Goal: Navigation & Orientation: Find specific page/section

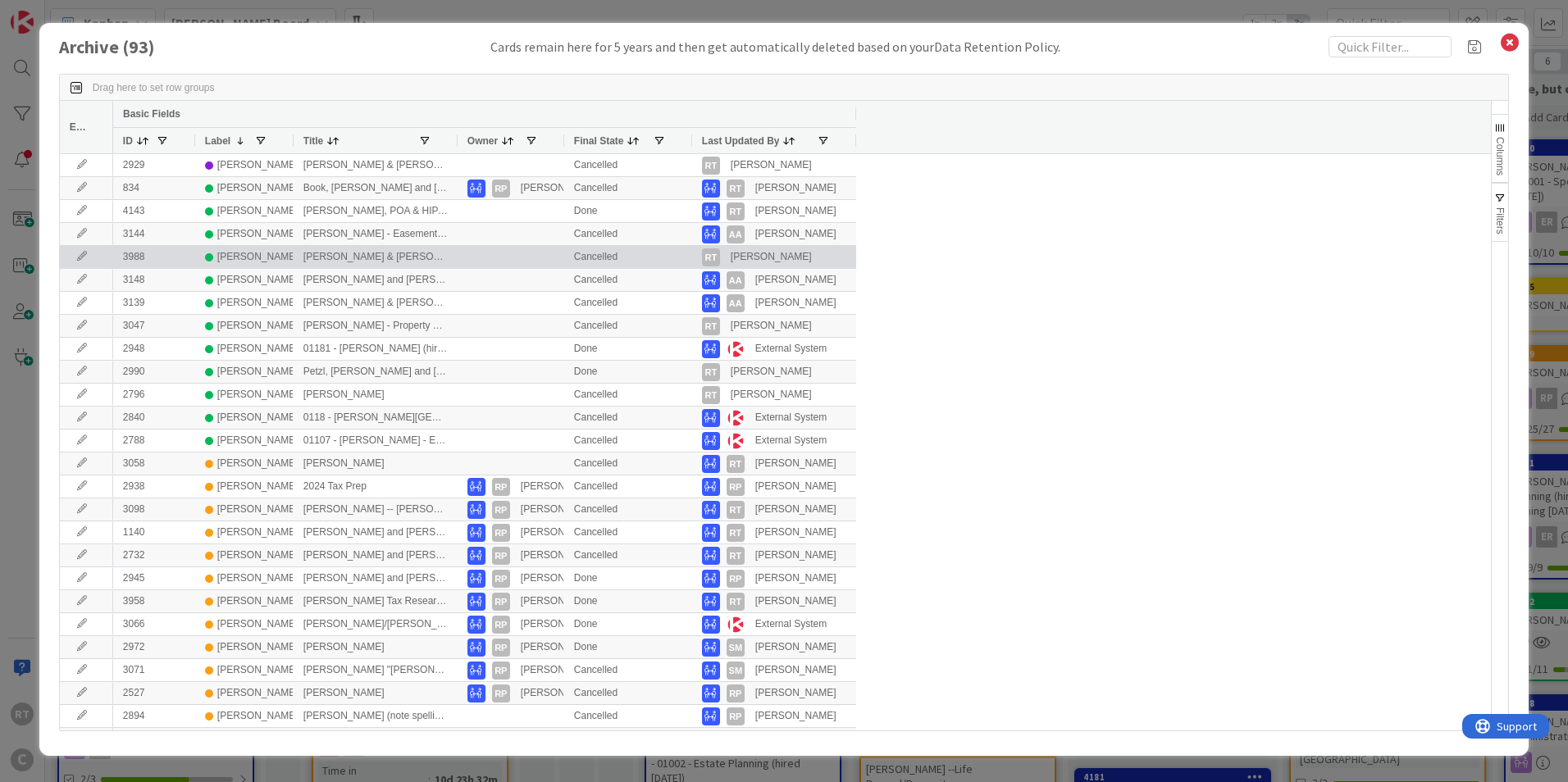
scroll to position [738, 284]
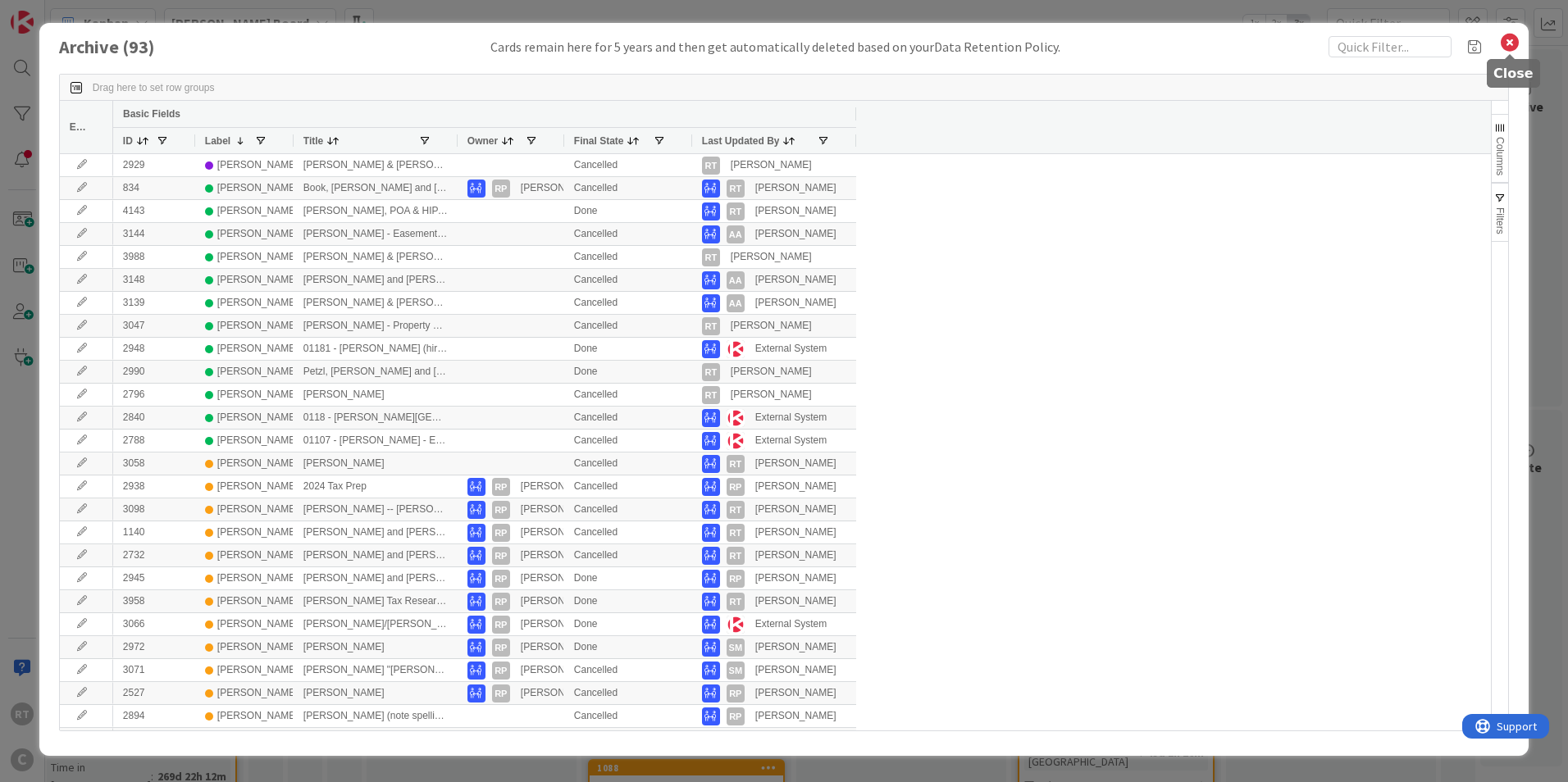
click at [1508, 41] on icon at bounding box center [1510, 42] width 22 height 23
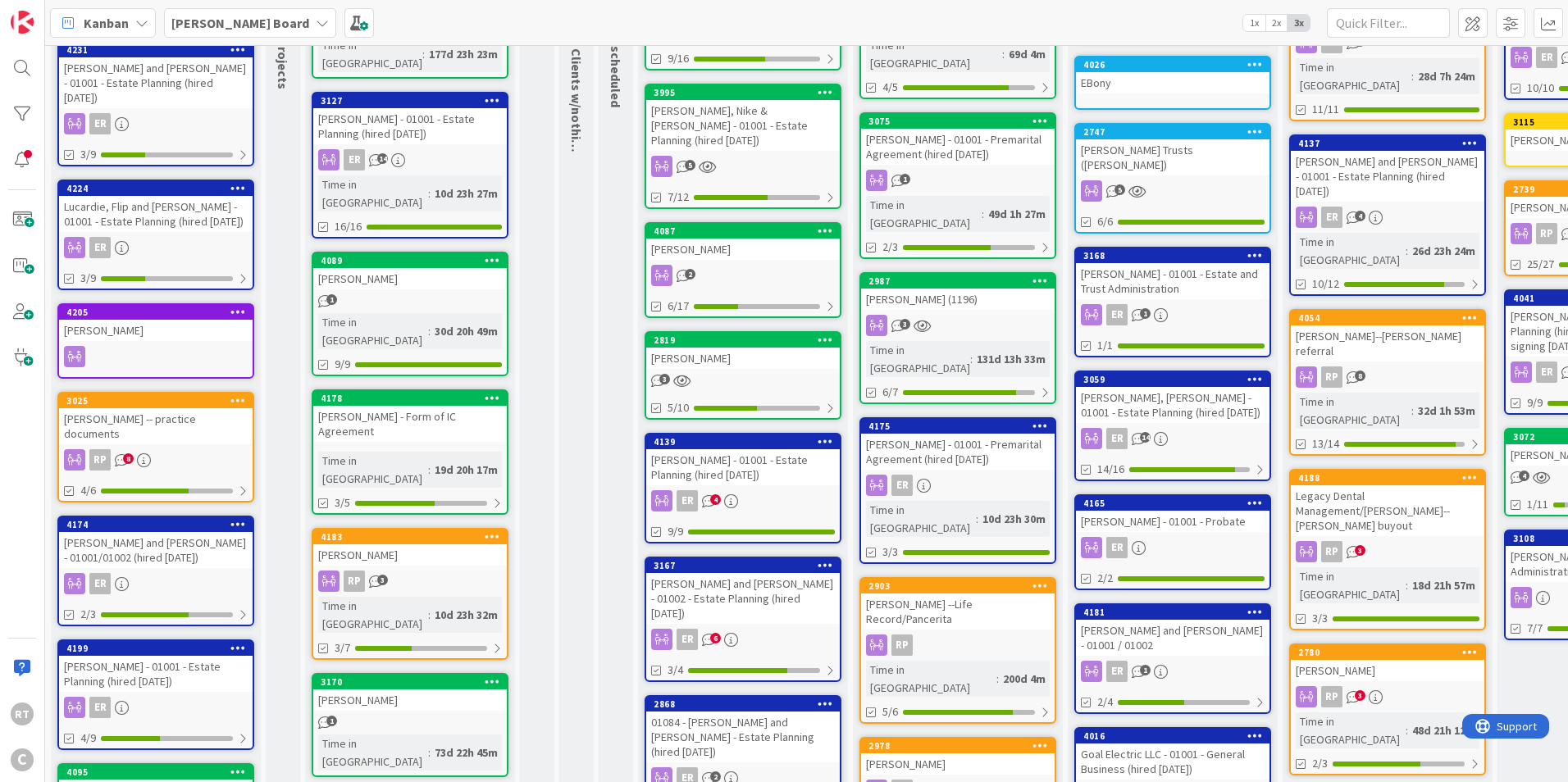
scroll to position [246, 0]
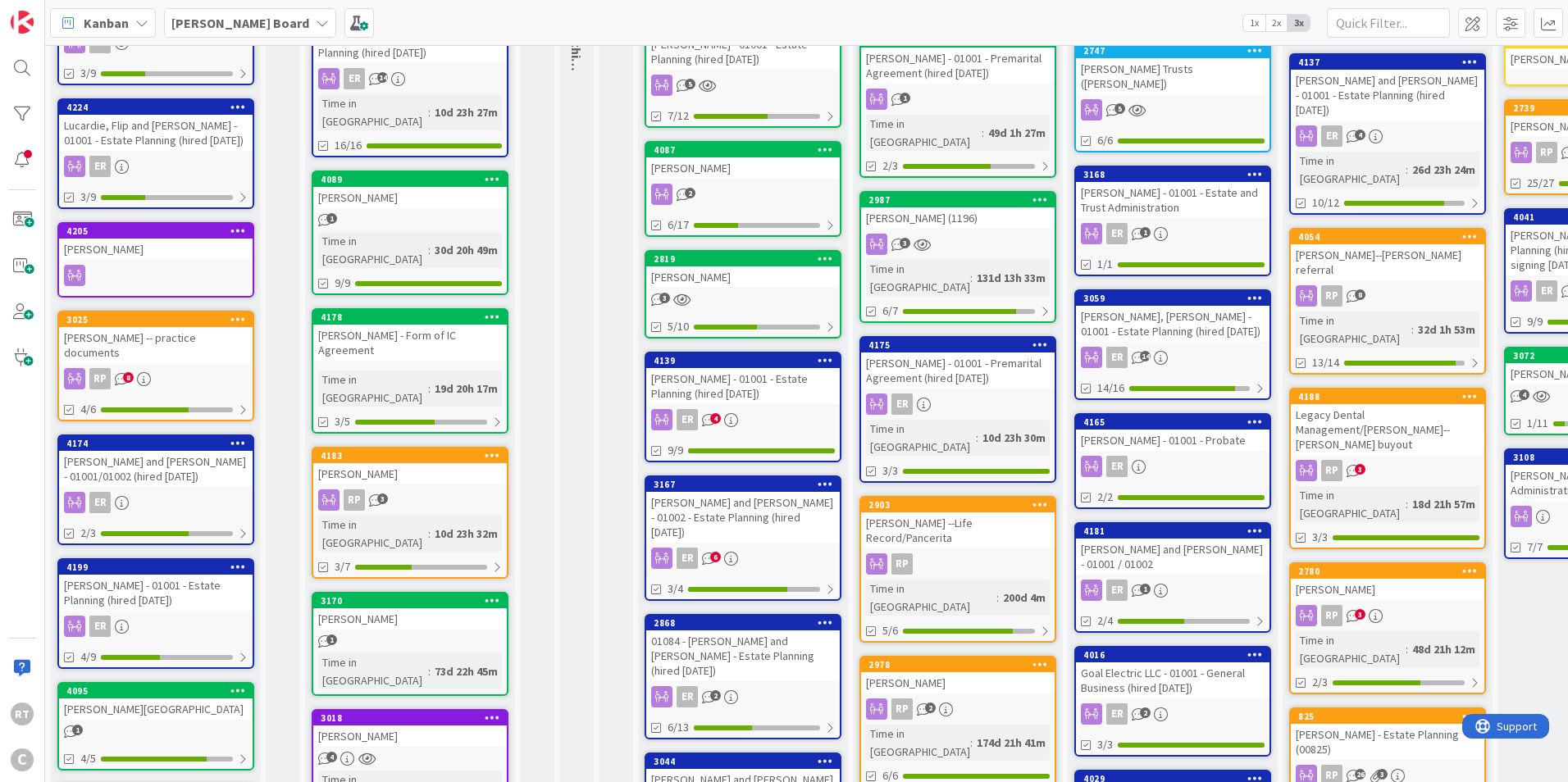
click at [158, 575] on div "[PERSON_NAME] - 01001 - Estate Planning (hired [DATE])" at bounding box center [156, 593] width 194 height 36
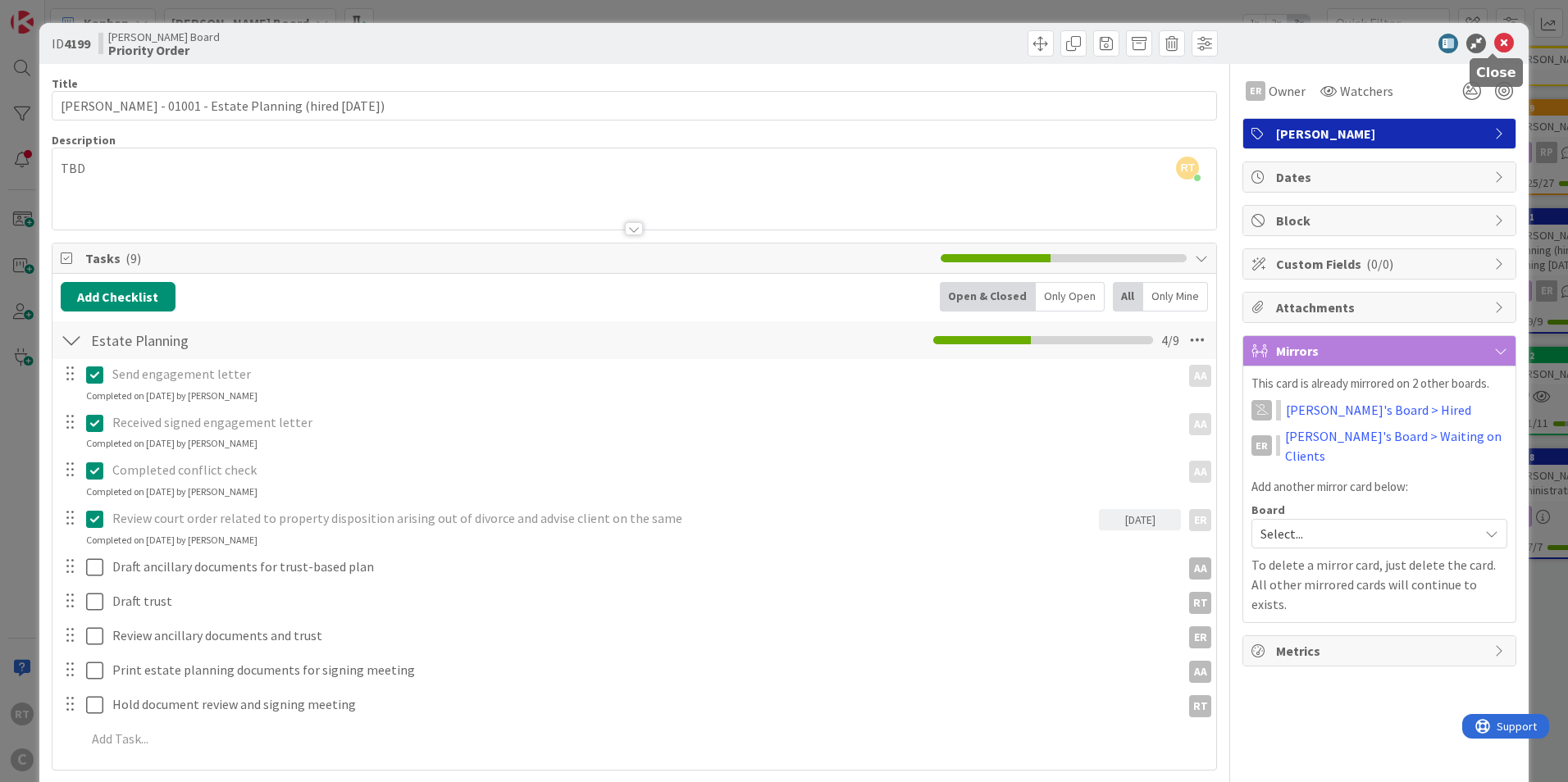
click at [1496, 41] on icon at bounding box center [1504, 43] width 20 height 20
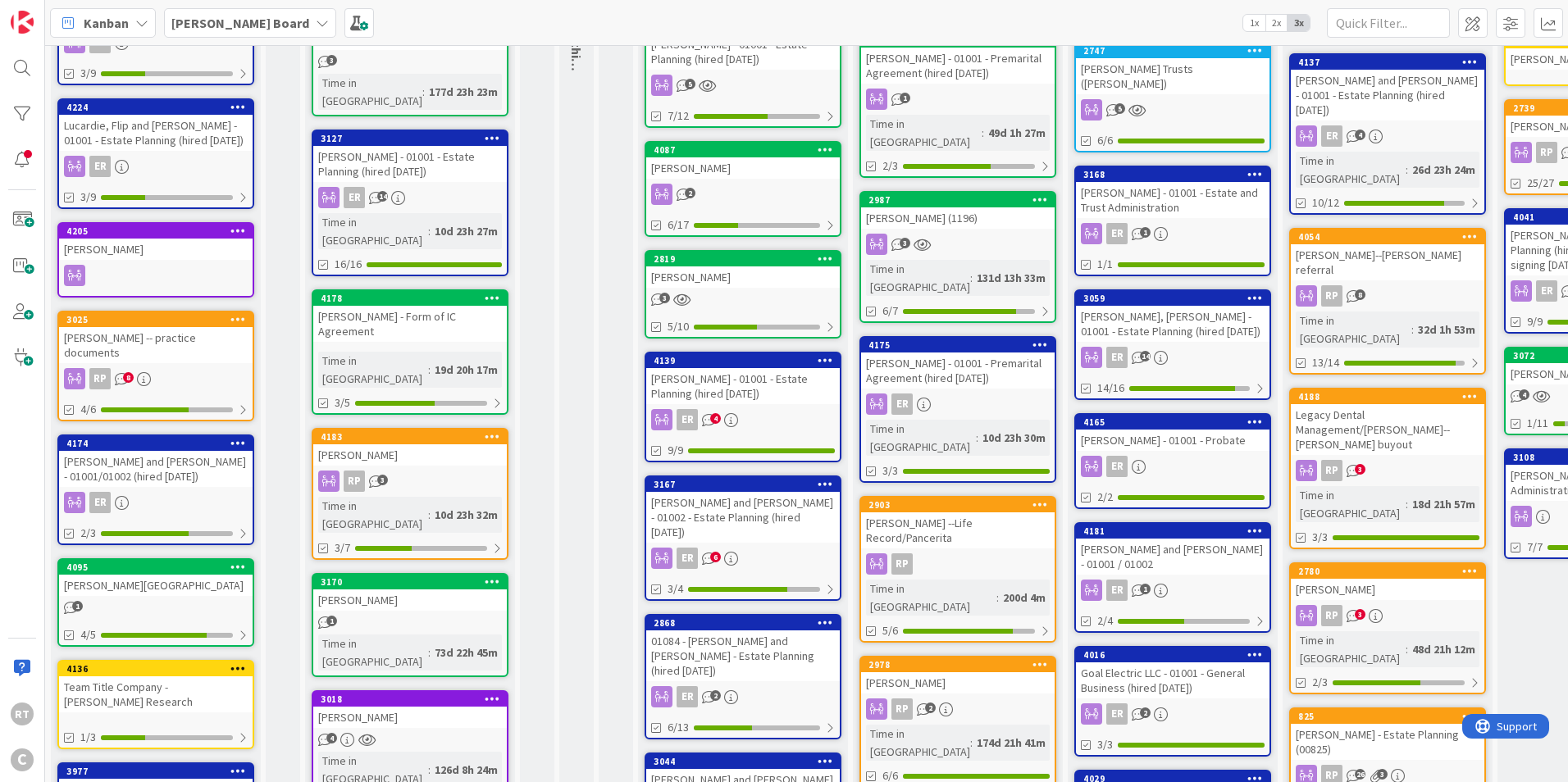
click at [363, 444] on div "[PERSON_NAME]" at bounding box center [410, 455] width 194 height 22
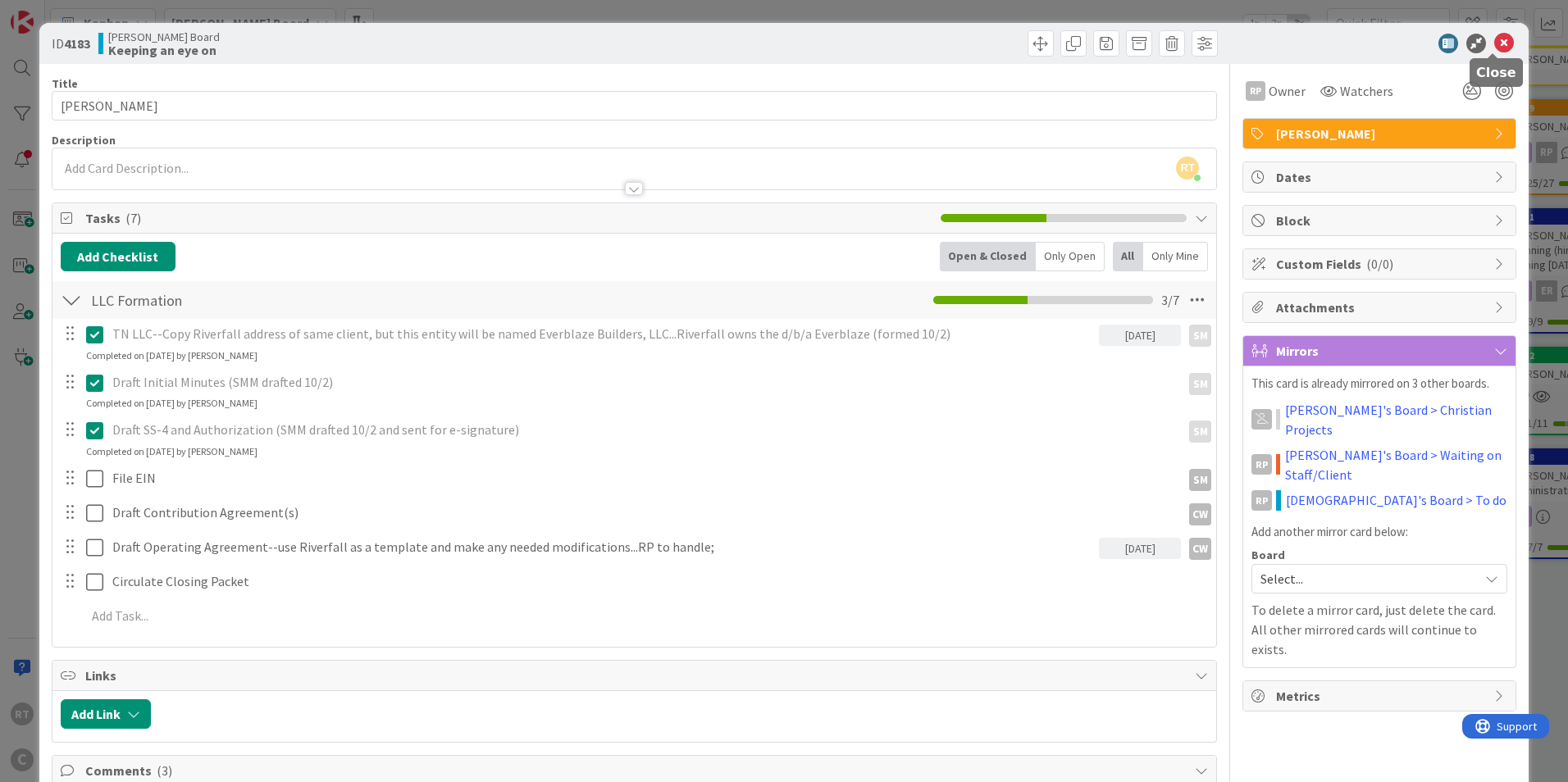
click at [1495, 33] on icon at bounding box center [1504, 43] width 20 height 20
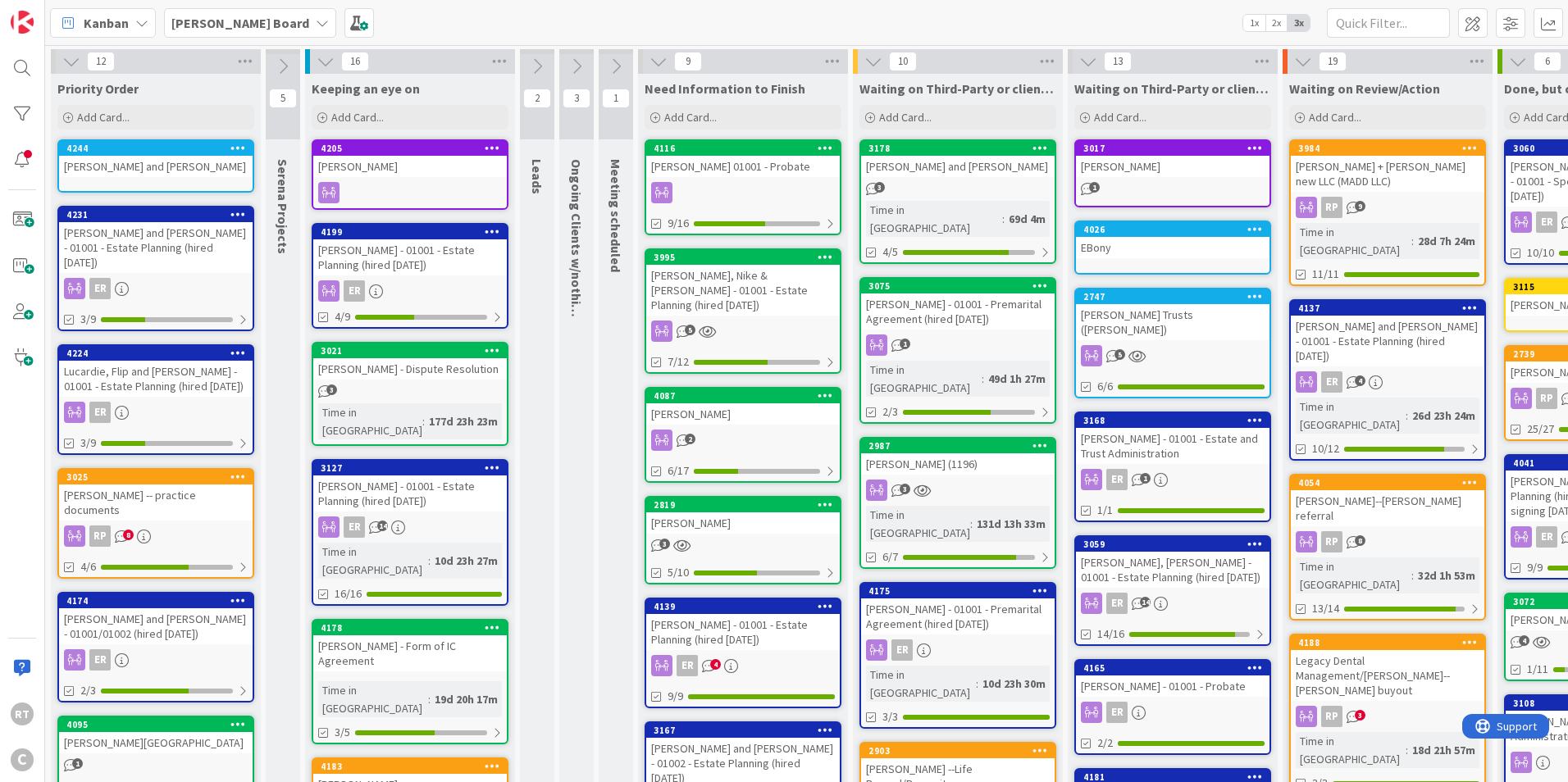
click at [127, 360] on div "Lucardie, Flip and [PERSON_NAME] - 01001 - Estate Planning (hired [DATE])" at bounding box center [156, 378] width 194 height 36
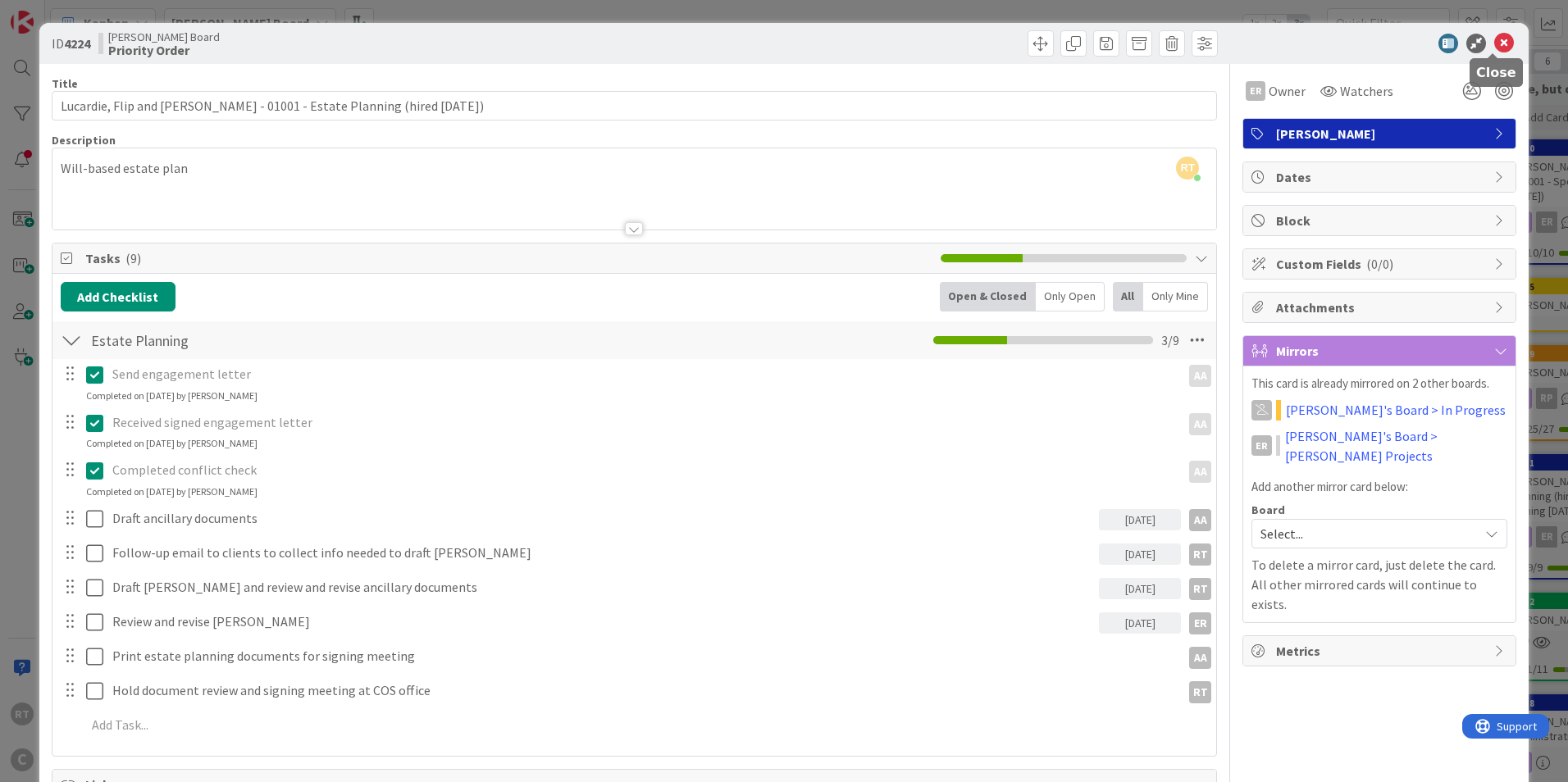
click at [1494, 45] on icon at bounding box center [1504, 43] width 20 height 20
